Goal: Task Accomplishment & Management: Use online tool/utility

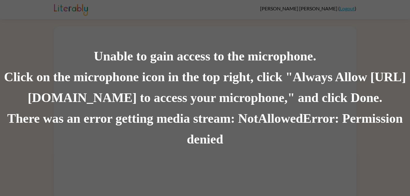
scroll to position [5, 0]
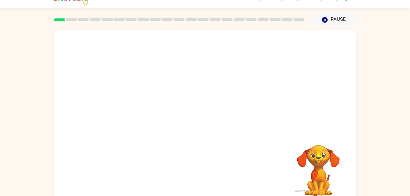
scroll to position [19, 0]
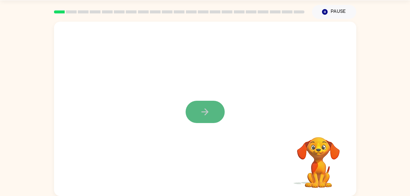
click at [199, 106] on button "button" at bounding box center [205, 112] width 39 height 22
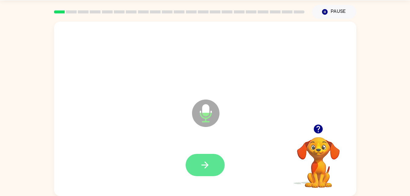
click at [212, 160] on button "button" at bounding box center [205, 165] width 39 height 22
click at [207, 165] on icon "button" at bounding box center [205, 165] width 7 height 7
click at [203, 157] on button "button" at bounding box center [205, 165] width 39 height 22
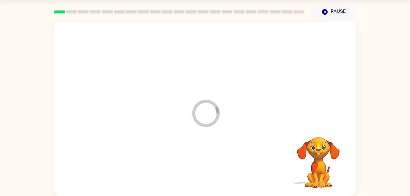
click at [207, 168] on div at bounding box center [205, 165] width 290 height 50
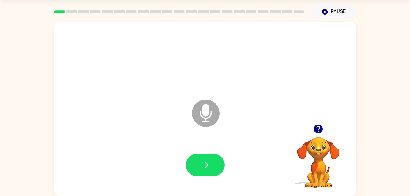
click at [317, 129] on icon "button" at bounding box center [318, 129] width 9 height 9
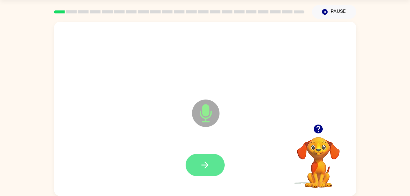
click at [208, 171] on button "button" at bounding box center [205, 165] width 39 height 22
click at [215, 169] on button "button" at bounding box center [205, 165] width 39 height 22
click at [201, 169] on icon "button" at bounding box center [205, 165] width 11 height 11
click at [204, 162] on icon "button" at bounding box center [205, 165] width 11 height 11
click at [204, 165] on icon "button" at bounding box center [205, 165] width 7 height 7
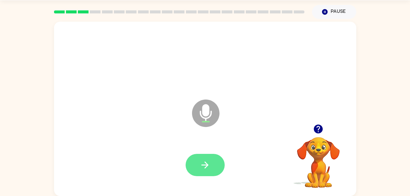
click at [208, 156] on button "button" at bounding box center [205, 165] width 39 height 22
click at [201, 166] on icon "button" at bounding box center [205, 165] width 11 height 11
click at [208, 162] on icon "button" at bounding box center [205, 165] width 11 height 11
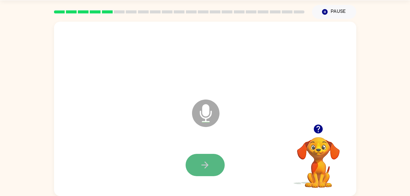
click at [209, 163] on icon "button" at bounding box center [205, 165] width 11 height 11
click at [215, 161] on button "button" at bounding box center [205, 165] width 39 height 22
click at [208, 163] on icon "button" at bounding box center [205, 165] width 11 height 11
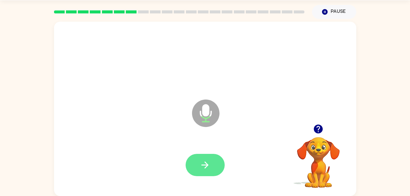
click at [202, 167] on icon "button" at bounding box center [205, 165] width 11 height 11
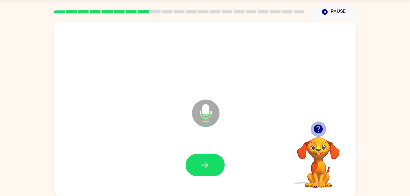
click at [317, 134] on icon "button" at bounding box center [318, 129] width 11 height 11
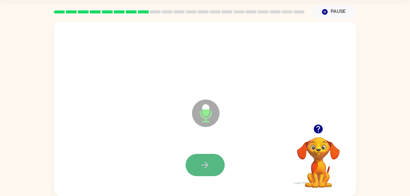
click at [210, 165] on icon "button" at bounding box center [205, 165] width 11 height 11
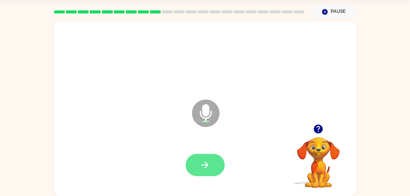
click at [213, 167] on button "button" at bounding box center [205, 165] width 39 height 22
click at [214, 164] on button "button" at bounding box center [205, 165] width 39 height 22
click at [195, 164] on button "button" at bounding box center [205, 165] width 39 height 22
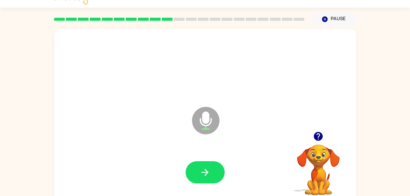
scroll to position [0, 0]
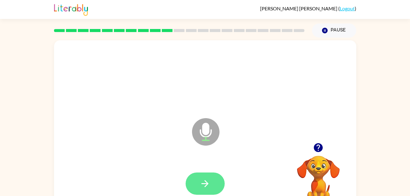
click at [198, 185] on button "button" at bounding box center [205, 184] width 39 height 22
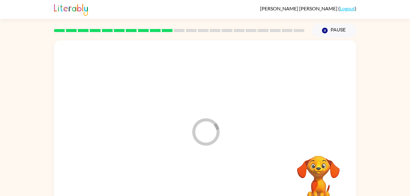
scroll to position [19, 0]
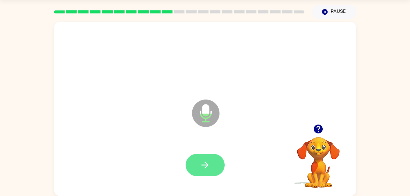
click at [205, 167] on icon "button" at bounding box center [205, 165] width 11 height 11
click at [203, 166] on icon "button" at bounding box center [205, 165] width 11 height 11
click at [211, 163] on button "button" at bounding box center [205, 165] width 39 height 22
click at [209, 171] on button "button" at bounding box center [205, 165] width 39 height 22
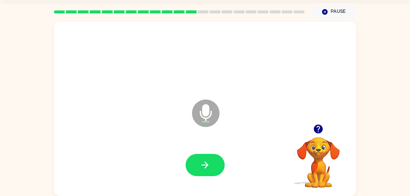
click at [327, 138] on video "Your browser must support playing .mp4 files to use Literably. Please try using…" at bounding box center [318, 158] width 61 height 61
click at [319, 122] on button "button" at bounding box center [319, 129] width 16 height 16
click at [215, 160] on button "button" at bounding box center [205, 165] width 39 height 22
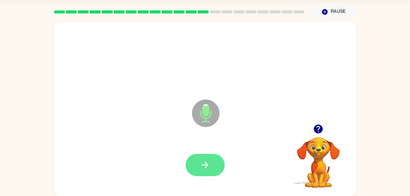
click at [213, 172] on button "button" at bounding box center [205, 165] width 39 height 22
click at [204, 168] on icon "button" at bounding box center [205, 165] width 11 height 11
click at [215, 168] on button "button" at bounding box center [205, 165] width 39 height 22
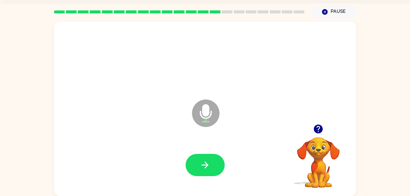
click at [316, 124] on icon "button" at bounding box center [318, 129] width 11 height 11
click at [205, 157] on button "button" at bounding box center [205, 165] width 39 height 22
click at [213, 167] on button "button" at bounding box center [205, 165] width 39 height 22
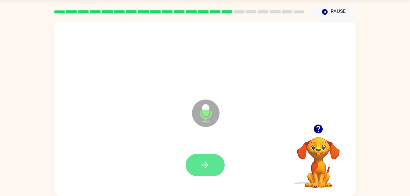
click at [212, 174] on button "button" at bounding box center [205, 165] width 39 height 22
click at [206, 163] on icon "button" at bounding box center [205, 165] width 7 height 7
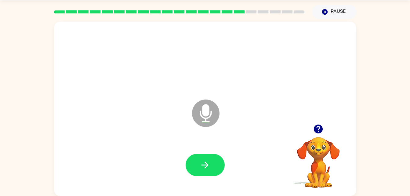
click at [331, 144] on video "Your browser must support playing .mp4 files to use Literably. Please try using…" at bounding box center [318, 158] width 61 height 61
click at [319, 134] on icon "button" at bounding box center [318, 129] width 11 height 11
click at [214, 162] on button "button" at bounding box center [205, 165] width 39 height 22
click at [325, 119] on div "Microphone The Microphone is here when it is your turn to talk" at bounding box center [205, 109] width 303 height 174
click at [208, 162] on icon "button" at bounding box center [205, 165] width 11 height 11
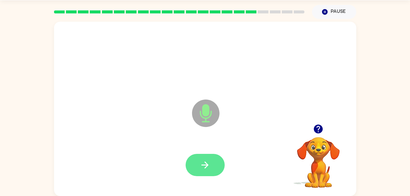
click at [203, 174] on button "button" at bounding box center [205, 165] width 39 height 22
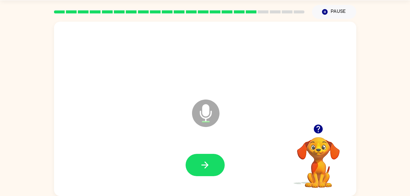
click at [319, 134] on icon "button" at bounding box center [318, 129] width 11 height 11
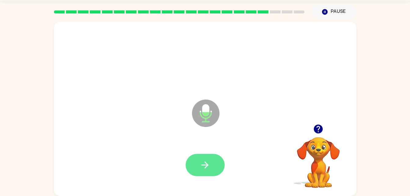
click at [215, 170] on button "button" at bounding box center [205, 165] width 39 height 22
click at [208, 161] on icon "button" at bounding box center [205, 165] width 11 height 11
click at [205, 168] on icon "button" at bounding box center [205, 165] width 7 height 7
click at [207, 164] on icon "button" at bounding box center [205, 165] width 11 height 11
click at [217, 172] on button "button" at bounding box center [205, 165] width 39 height 22
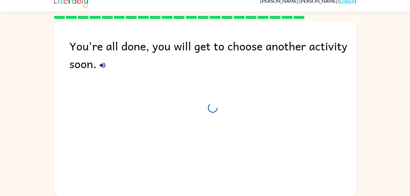
scroll to position [8, 0]
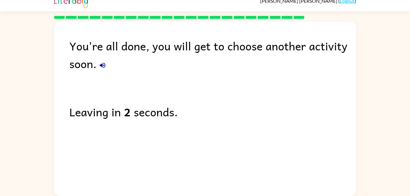
click at [102, 66] on icon "button" at bounding box center [103, 66] width 6 height 6
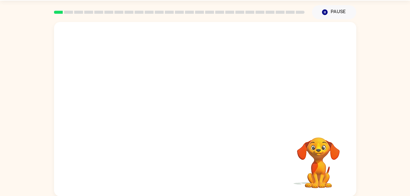
scroll to position [19, 0]
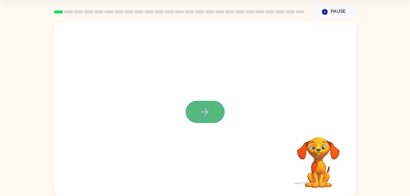
click at [194, 107] on button "button" at bounding box center [205, 112] width 39 height 22
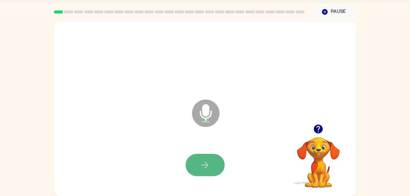
click at [215, 165] on button "button" at bounding box center [205, 165] width 39 height 22
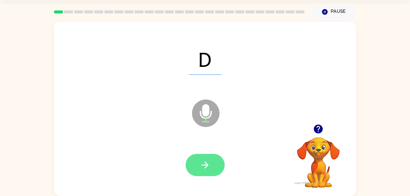
click at [201, 175] on button "button" at bounding box center [205, 165] width 39 height 22
click at [196, 163] on button "button" at bounding box center [205, 165] width 39 height 22
click at [203, 170] on icon "button" at bounding box center [205, 165] width 11 height 11
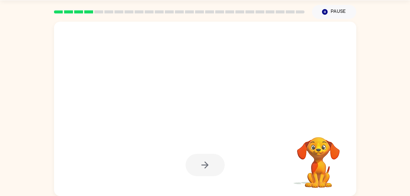
drag, startPoint x: 367, startPoint y: 123, endPoint x: 364, endPoint y: 99, distance: 23.7
click at [364, 99] on div "Your browser must support playing .mp4 files to use Literably. Please try using…" at bounding box center [205, 107] width 410 height 177
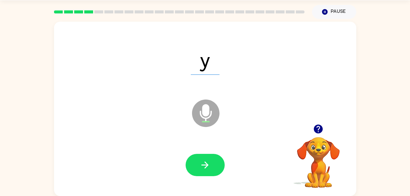
drag, startPoint x: 214, startPoint y: 167, endPoint x: 372, endPoint y: 79, distance: 181.6
click at [372, 79] on div "y Microphone The Microphone is here when it is your turn to talk Your browser m…" at bounding box center [205, 107] width 410 height 177
click at [220, 166] on button "button" at bounding box center [205, 165] width 39 height 22
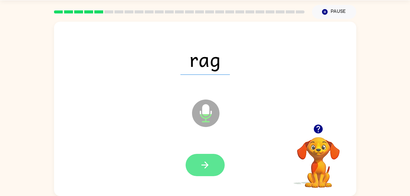
click at [203, 169] on icon "button" at bounding box center [205, 165] width 11 height 11
click at [199, 174] on button "button" at bounding box center [205, 165] width 39 height 22
click at [216, 167] on button "button" at bounding box center [205, 165] width 39 height 22
click at [208, 168] on icon "button" at bounding box center [205, 165] width 11 height 11
click at [218, 170] on button "button" at bounding box center [205, 165] width 39 height 22
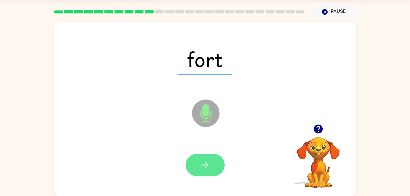
click at [213, 166] on button "button" at bounding box center [205, 165] width 39 height 22
click at [214, 159] on button "button" at bounding box center [205, 165] width 39 height 22
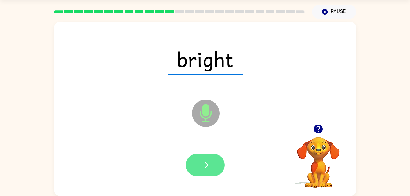
click at [210, 170] on icon "button" at bounding box center [205, 165] width 11 height 11
click at [200, 172] on button "button" at bounding box center [205, 165] width 39 height 22
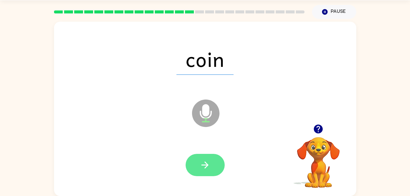
click at [213, 168] on button "button" at bounding box center [205, 165] width 39 height 22
click at [210, 167] on icon "button" at bounding box center [205, 165] width 11 height 11
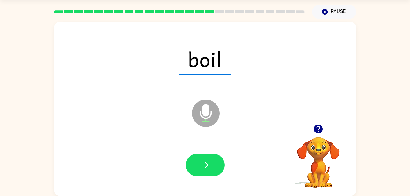
click at [207, 182] on div at bounding box center [205, 165] width 290 height 50
click at [212, 173] on button "button" at bounding box center [205, 165] width 39 height 22
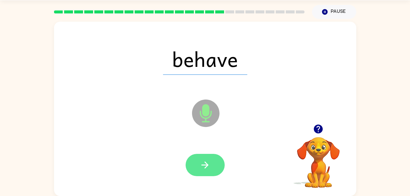
click at [205, 165] on icon "button" at bounding box center [205, 165] width 7 height 7
click at [216, 176] on button "button" at bounding box center [205, 165] width 39 height 22
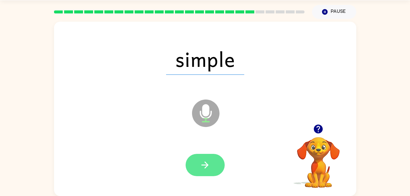
click at [209, 161] on icon "button" at bounding box center [205, 165] width 11 height 11
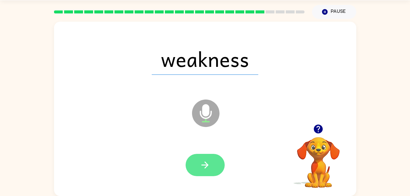
click at [208, 175] on button "button" at bounding box center [205, 165] width 39 height 22
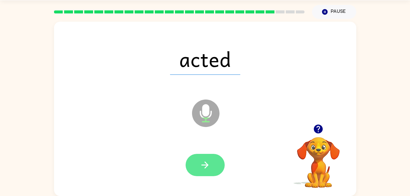
click at [207, 165] on icon "button" at bounding box center [205, 165] width 7 height 7
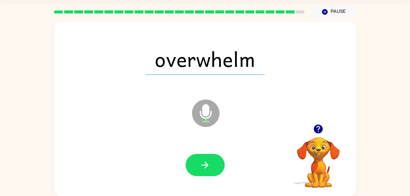
click at [200, 184] on div at bounding box center [205, 165] width 290 height 50
click at [206, 173] on button "button" at bounding box center [205, 165] width 39 height 22
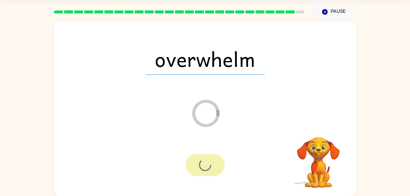
scroll to position [8, 0]
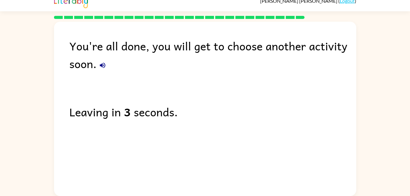
click at [100, 68] on icon "button" at bounding box center [102, 65] width 7 height 7
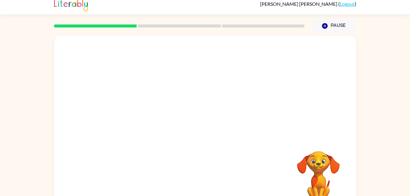
scroll to position [9, 0]
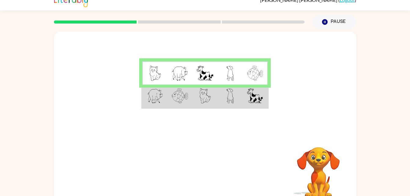
click at [246, 102] on td at bounding box center [255, 97] width 25 height 24
click at [243, 95] on td at bounding box center [255, 97] width 25 height 24
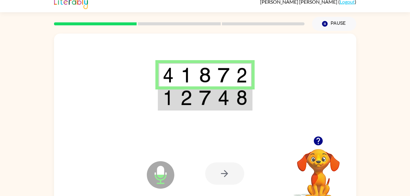
scroll to position [6, 0]
drag, startPoint x: 196, startPoint y: 104, endPoint x: 182, endPoint y: 105, distance: 14.4
drag, startPoint x: 182, startPoint y: 105, endPoint x: 156, endPoint y: 96, distance: 27.0
drag, startPoint x: 156, startPoint y: 96, endPoint x: 193, endPoint y: 105, distance: 38.2
click at [193, 105] on td at bounding box center [186, 99] width 19 height 24
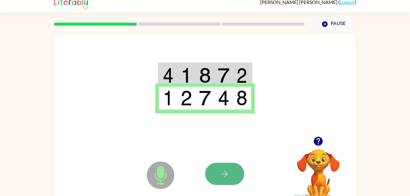
click at [221, 167] on button "button" at bounding box center [224, 174] width 39 height 22
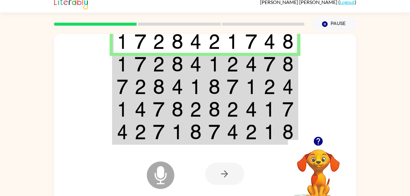
click at [130, 64] on td at bounding box center [122, 64] width 19 height 23
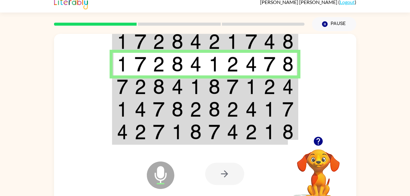
click at [124, 90] on img at bounding box center [122, 86] width 11 height 15
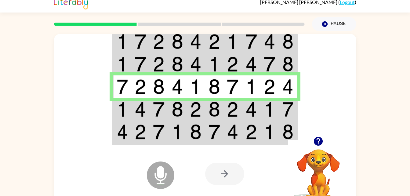
click at [126, 111] on img at bounding box center [122, 109] width 11 height 15
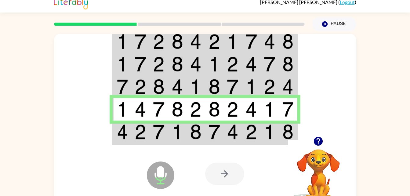
click at [120, 135] on img at bounding box center [122, 131] width 11 height 15
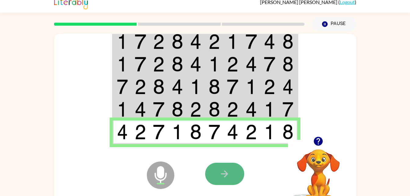
click at [219, 179] on button "button" at bounding box center [224, 174] width 39 height 22
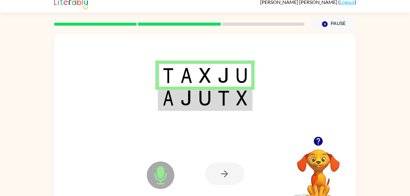
click at [238, 94] on img at bounding box center [242, 97] width 11 height 15
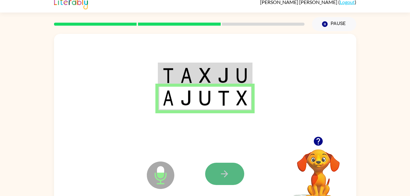
click at [236, 171] on button "button" at bounding box center [224, 174] width 39 height 22
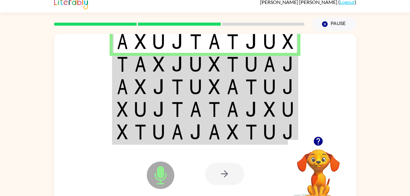
click at [124, 64] on img at bounding box center [122, 64] width 11 height 15
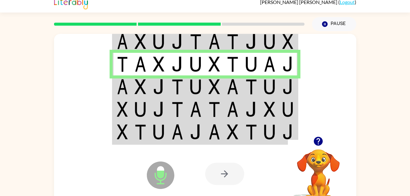
click at [290, 86] on img at bounding box center [288, 86] width 11 height 15
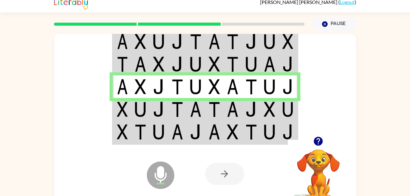
click at [139, 117] on img at bounding box center [141, 109] width 12 height 15
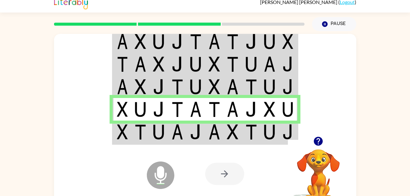
drag, startPoint x: 139, startPoint y: 138, endPoint x: 121, endPoint y: 139, distance: 18.1
drag, startPoint x: 121, startPoint y: 139, endPoint x: 99, endPoint y: 131, distance: 24.1
drag, startPoint x: 99, startPoint y: 131, endPoint x: 218, endPoint y: 137, distance: 119.0
click at [218, 137] on img at bounding box center [215, 131] width 12 height 15
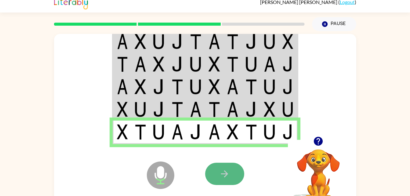
click at [227, 169] on icon "button" at bounding box center [224, 174] width 11 height 11
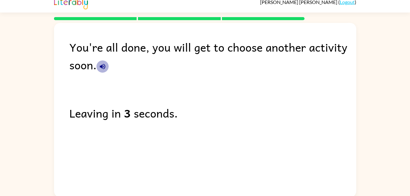
click at [105, 65] on icon "button" at bounding box center [103, 67] width 6 height 6
